Goal: Navigation & Orientation: Go to known website

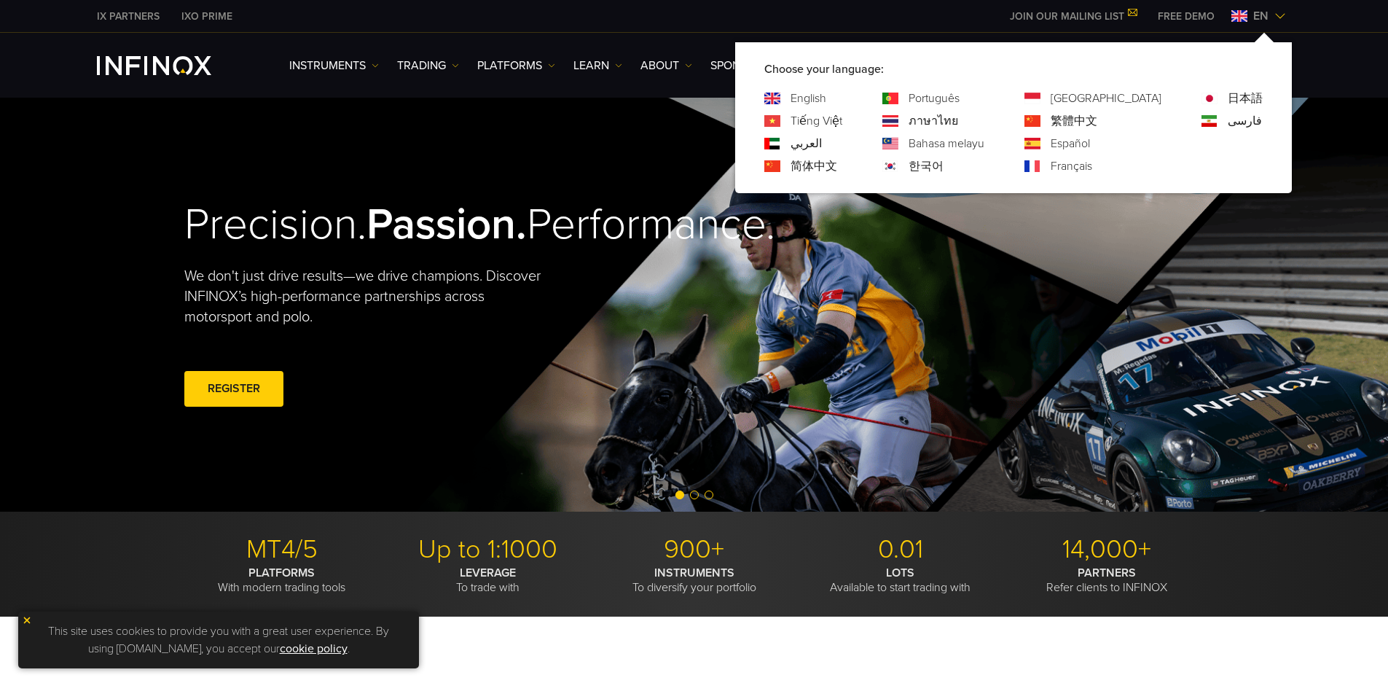
click at [943, 165] on link "한국어" at bounding box center [926, 165] width 35 height 17
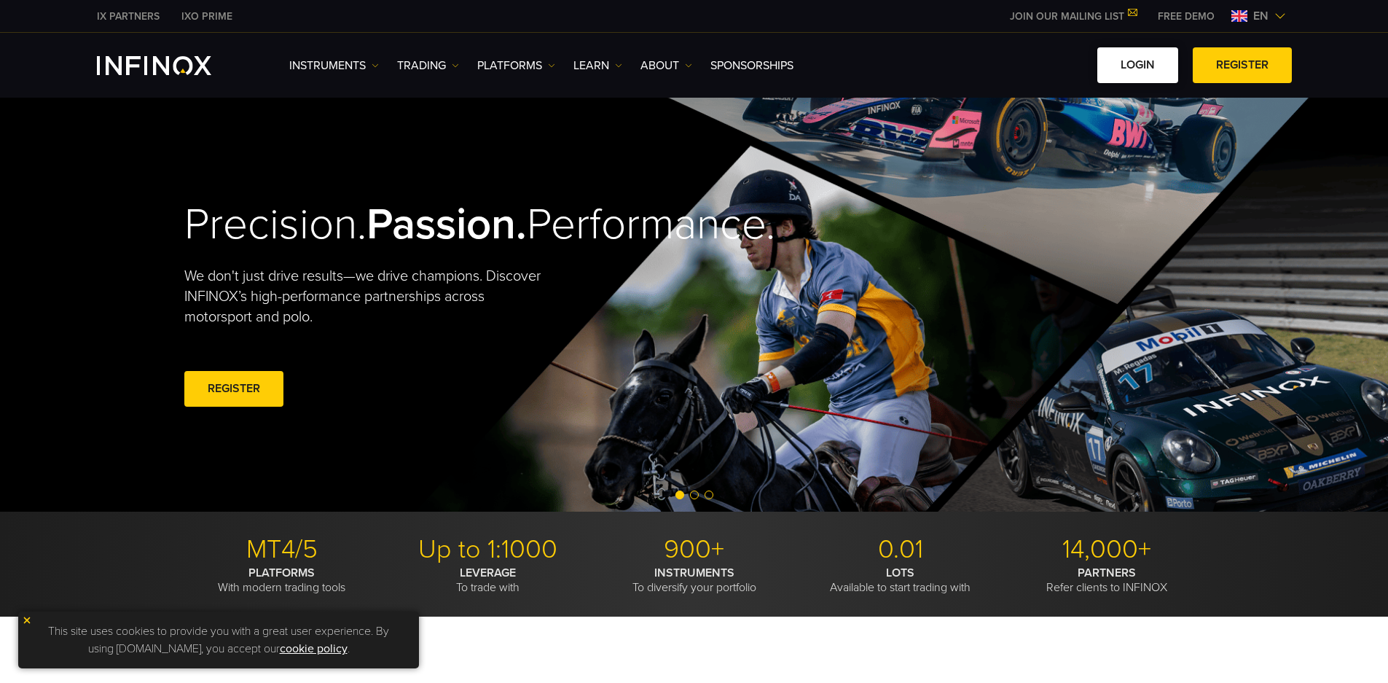
click at [1139, 66] on link "LOGIN" at bounding box center [1137, 65] width 81 height 36
